Goal: Navigation & Orientation: Find specific page/section

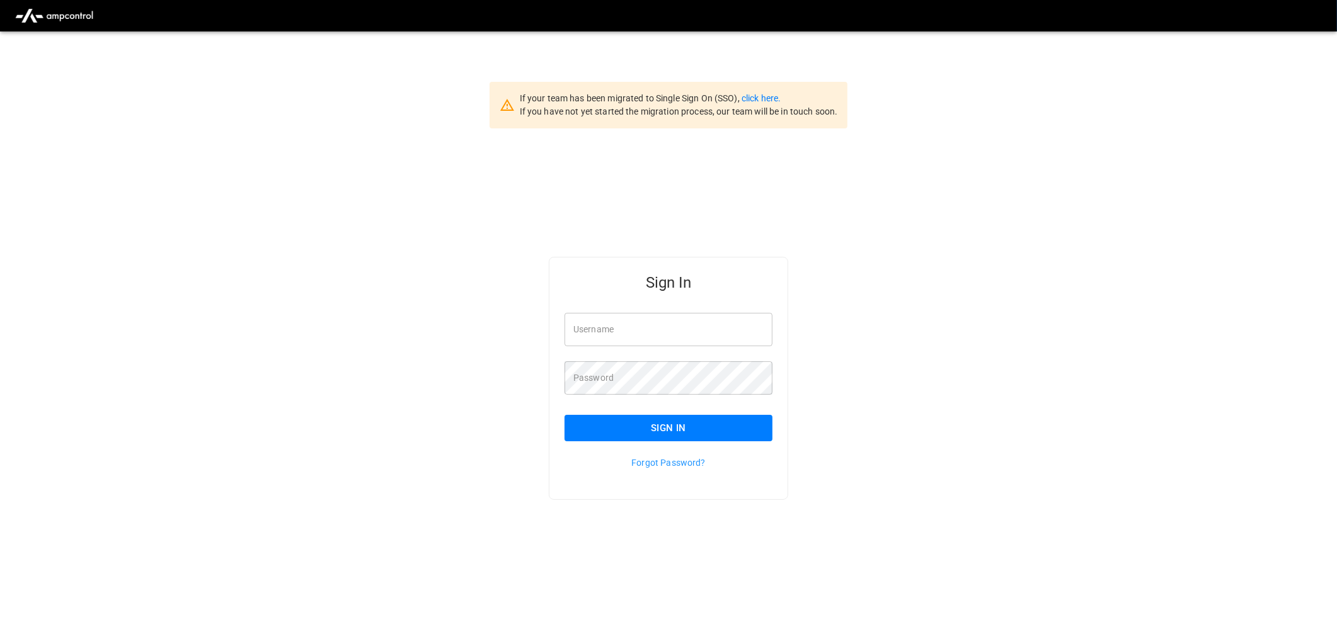
click at [597, 297] on div "Sign In" at bounding box center [660, 278] width 223 height 40
click at [617, 331] on input "Username" at bounding box center [668, 329] width 208 height 33
type input "**********"
click at [697, 430] on button "Sign In" at bounding box center [668, 428] width 208 height 26
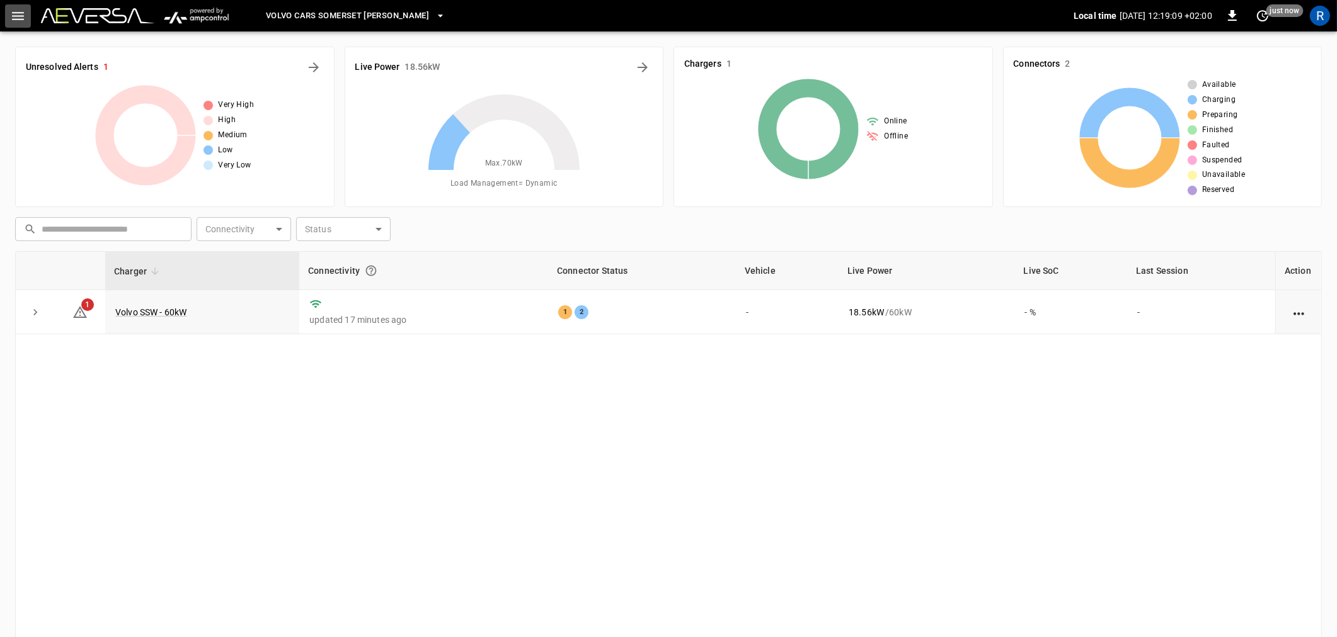
click at [23, 14] on icon "button" at bounding box center [18, 16] width 16 height 16
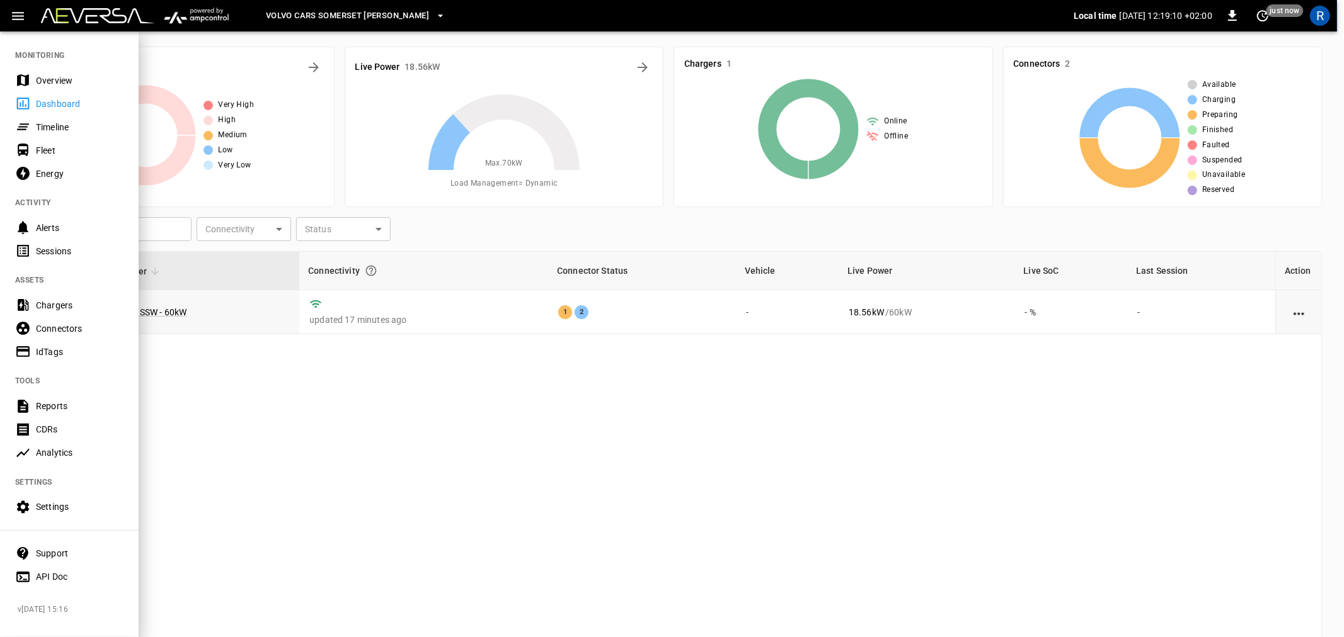
drag, startPoint x: 54, startPoint y: 353, endPoint x: 79, endPoint y: 342, distance: 26.8
click at [54, 353] on div "IdTags" at bounding box center [80, 352] width 88 height 13
